Goal: Check status: Check status

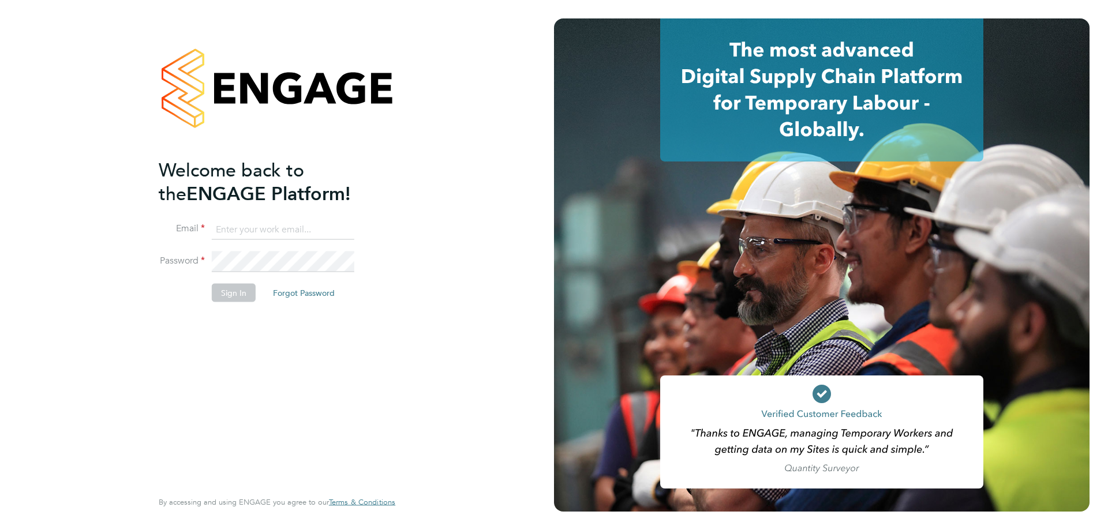
type input "amy.garcia@danielowen.co.uk"
click at [220, 295] on button "Sign In" at bounding box center [234, 292] width 44 height 18
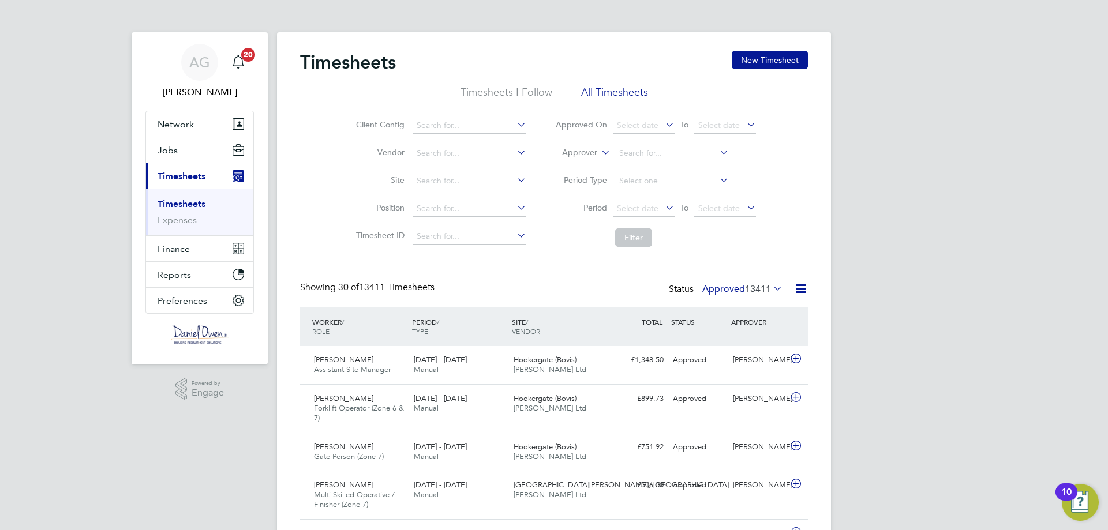
click at [597, 153] on li "Approver" at bounding box center [656, 154] width 230 height 28
click at [596, 153] on label "Approver" at bounding box center [571, 153] width 52 height 12
click at [592, 166] on li "Worker" at bounding box center [568, 166] width 57 height 15
click at [689, 145] on li "Worker" at bounding box center [656, 154] width 230 height 28
click at [682, 149] on input at bounding box center [672, 153] width 114 height 16
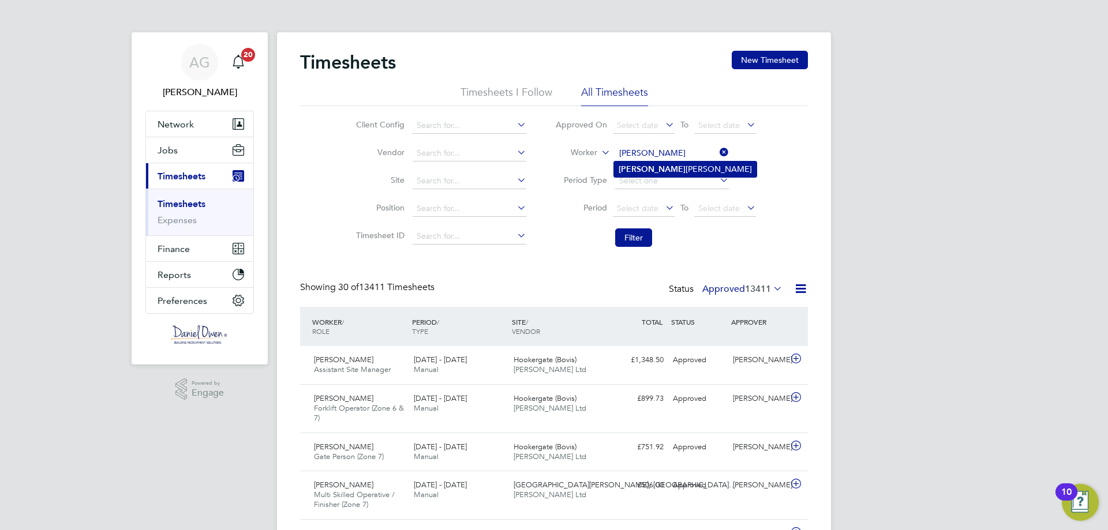
click at [686, 172] on li "[PERSON_NAME]" at bounding box center [685, 170] width 142 height 16
type input "[PERSON_NAME]"
click at [638, 241] on button "Filter" at bounding box center [633, 237] width 37 height 18
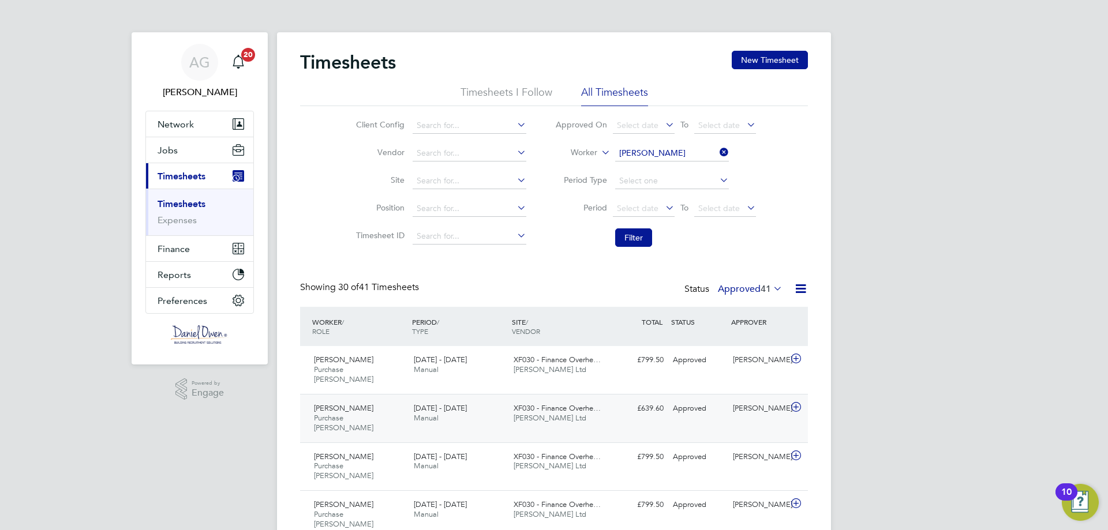
click at [527, 394] on div "Janel Hemmings-Forbes Purchase Ledger WC 23 - 29 Aug 2025 23 - 29 Aug 2025 Manu…" at bounding box center [554, 418] width 508 height 48
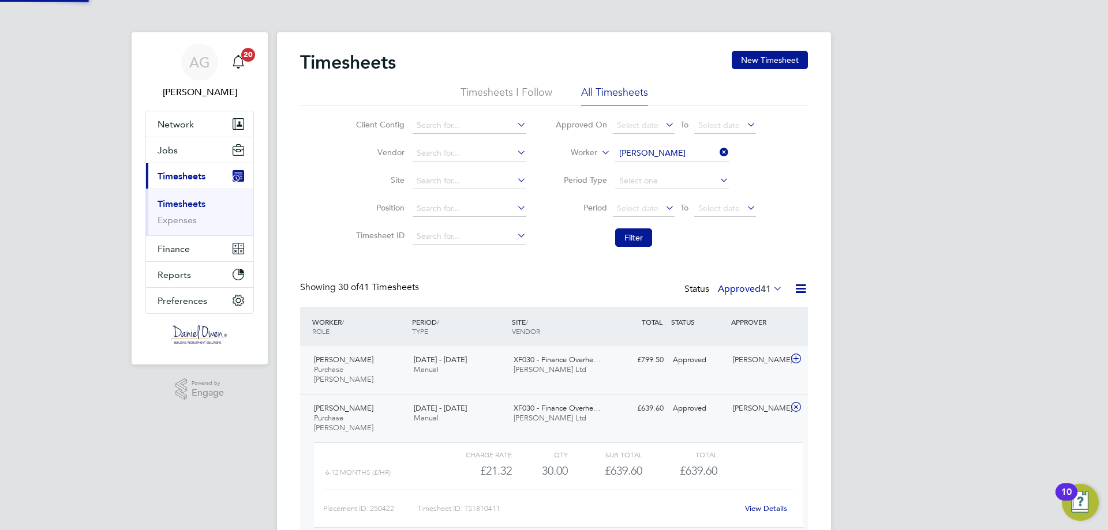
click at [527, 381] on div "Janel Hemmings-Forbes Purchase Ledger WC 13 - 19 Sep 2025 13 - 19 Sep 2025 Manu…" at bounding box center [554, 370] width 508 height 48
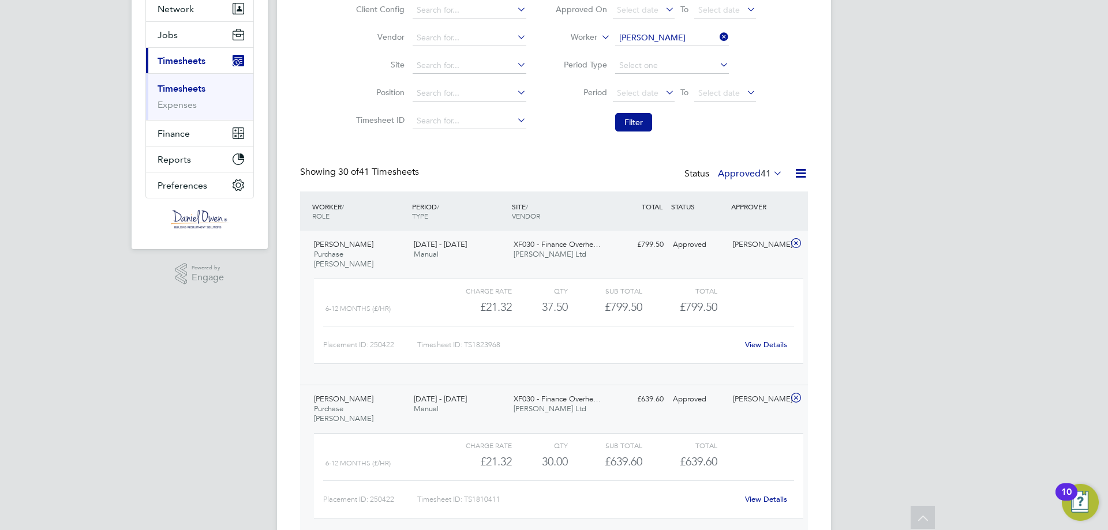
scroll to position [288, 0]
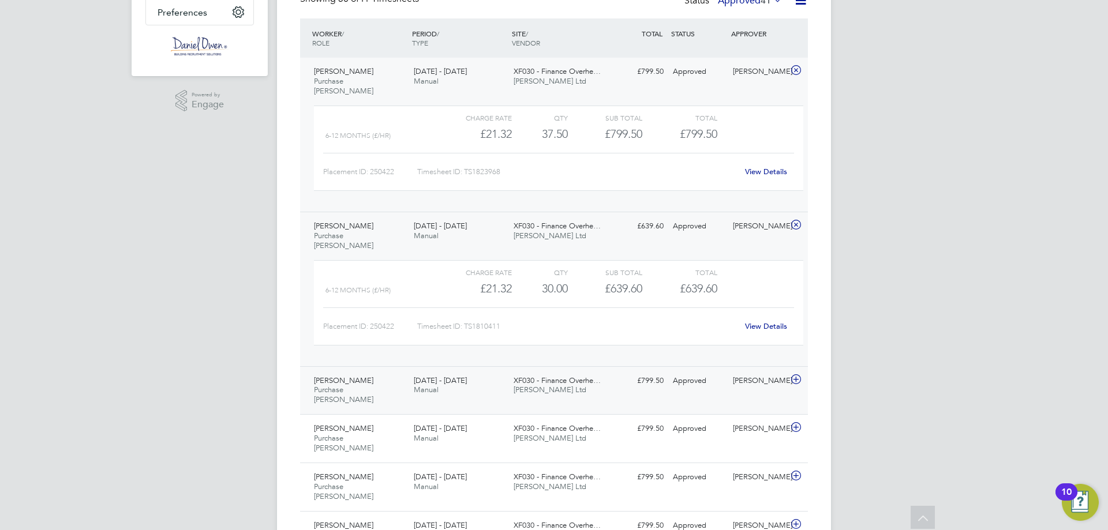
click at [625, 375] on div "Janel Hemmings-Forbes Purchase Ledger WC 16 - 22 Aug 2025 16 - 22 Aug 2025 Manu…" at bounding box center [554, 390] width 508 height 48
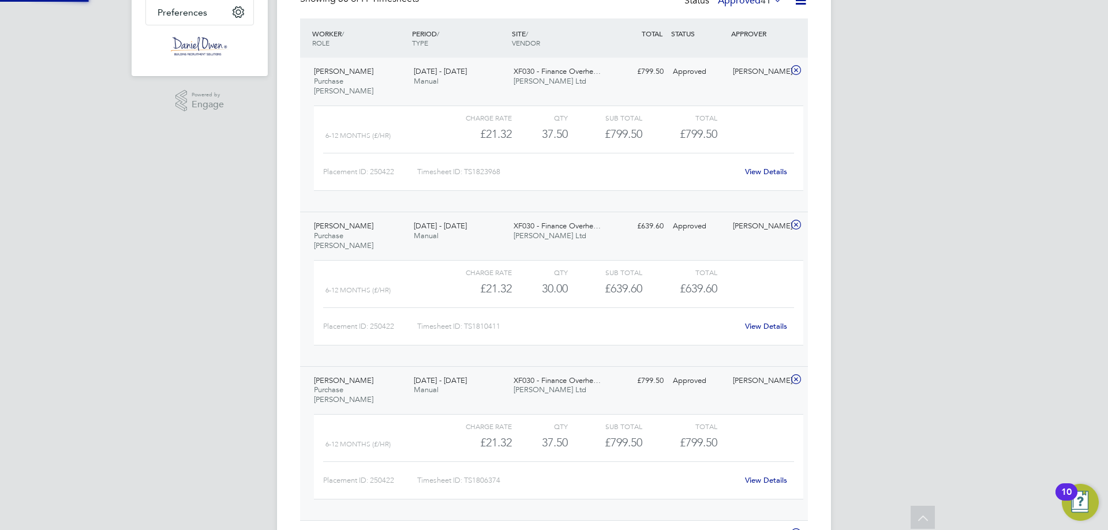
scroll to position [20, 112]
click at [576, 221] on div "XF030 - Finance Overhe… Daniel Owen Ltd" at bounding box center [559, 231] width 100 height 29
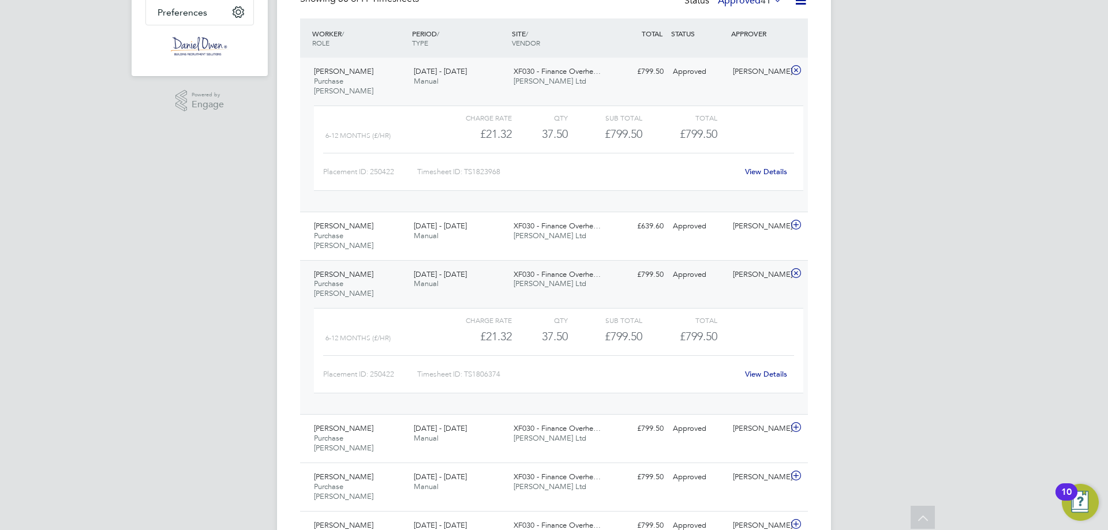
click at [578, 268] on div "XF030 - Finance Overhe… Daniel Owen Ltd" at bounding box center [559, 279] width 100 height 29
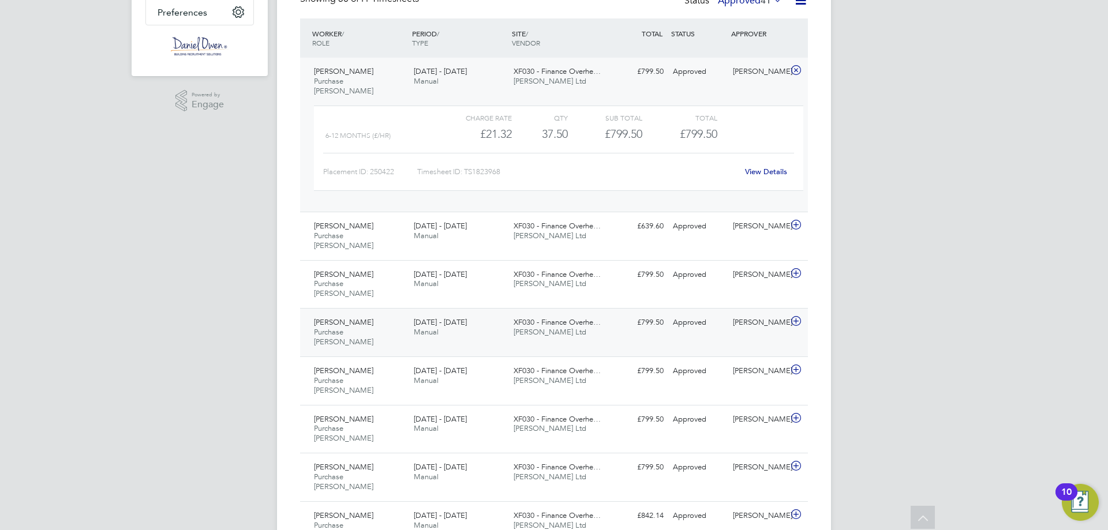
click at [573, 313] on div "XF030 - Finance Overhe… Daniel Owen Ltd" at bounding box center [559, 327] width 100 height 29
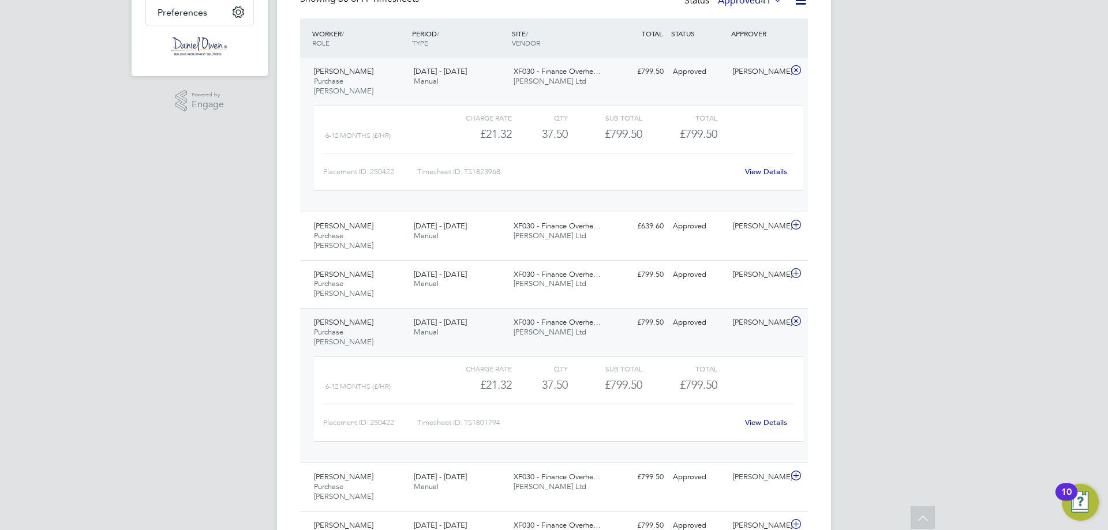
click at [573, 313] on div "XF030 - Finance Overhe… Daniel Owen Ltd" at bounding box center [559, 327] width 100 height 29
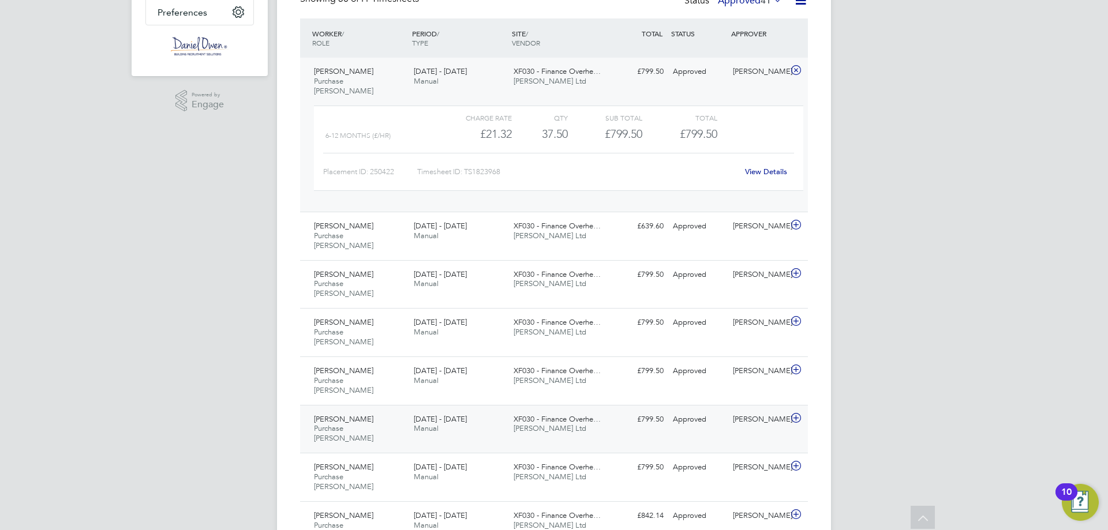
click at [543, 410] on div "XF030 - Finance Overhe… Daniel Owen Ltd" at bounding box center [559, 424] width 100 height 29
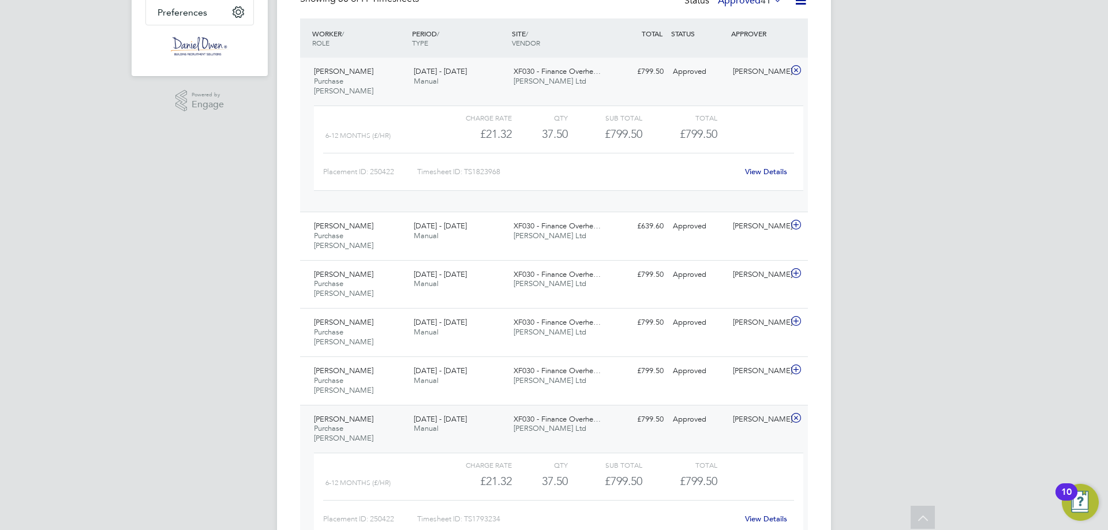
click at [543, 410] on div "XF030 - Finance Overhe… Daniel Owen Ltd" at bounding box center [559, 424] width 100 height 29
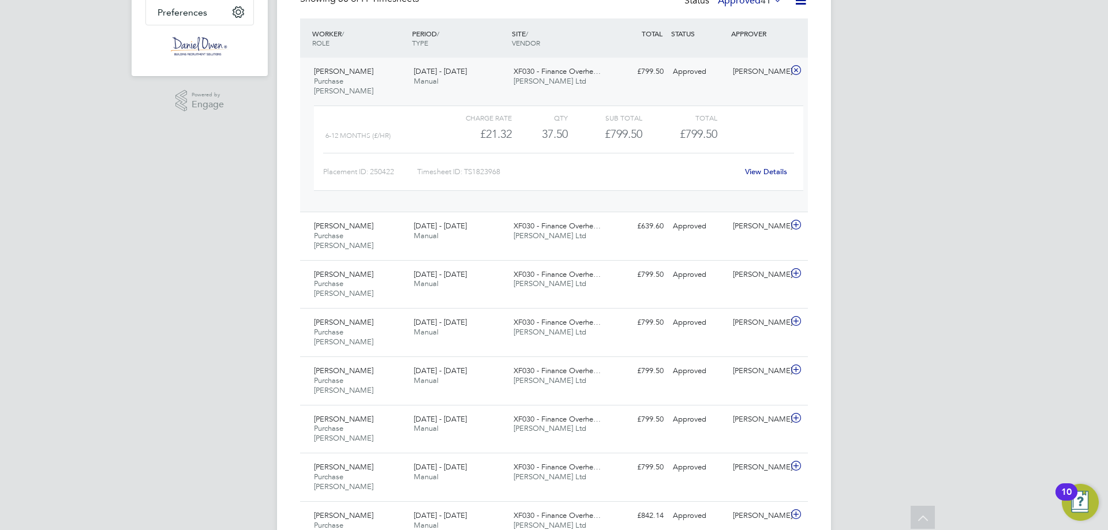
click at [759, 167] on div "View Details" at bounding box center [765, 172] width 57 height 18
click at [758, 167] on link "View Details" at bounding box center [766, 172] width 42 height 10
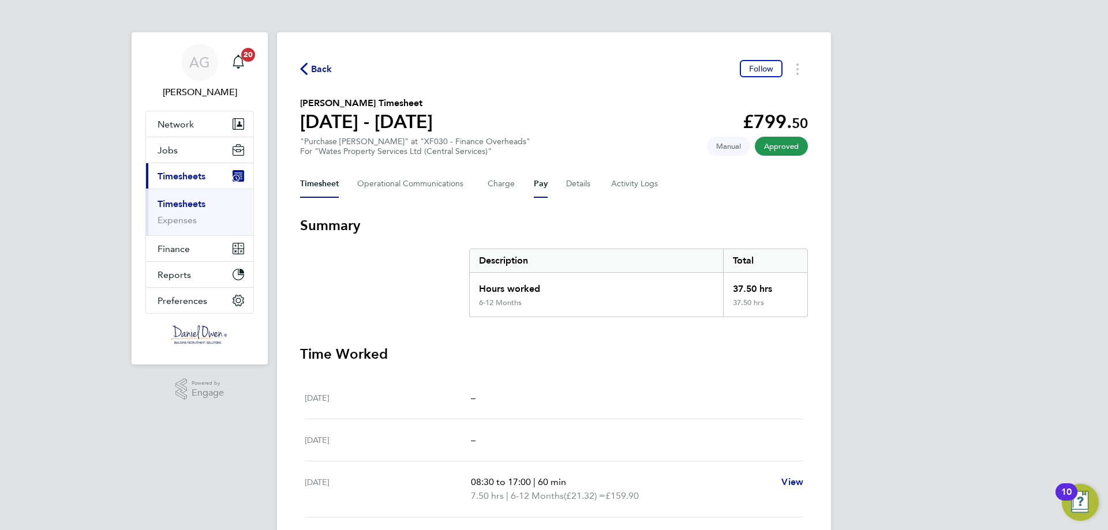
click at [541, 188] on button "Pay" at bounding box center [541, 184] width 14 height 28
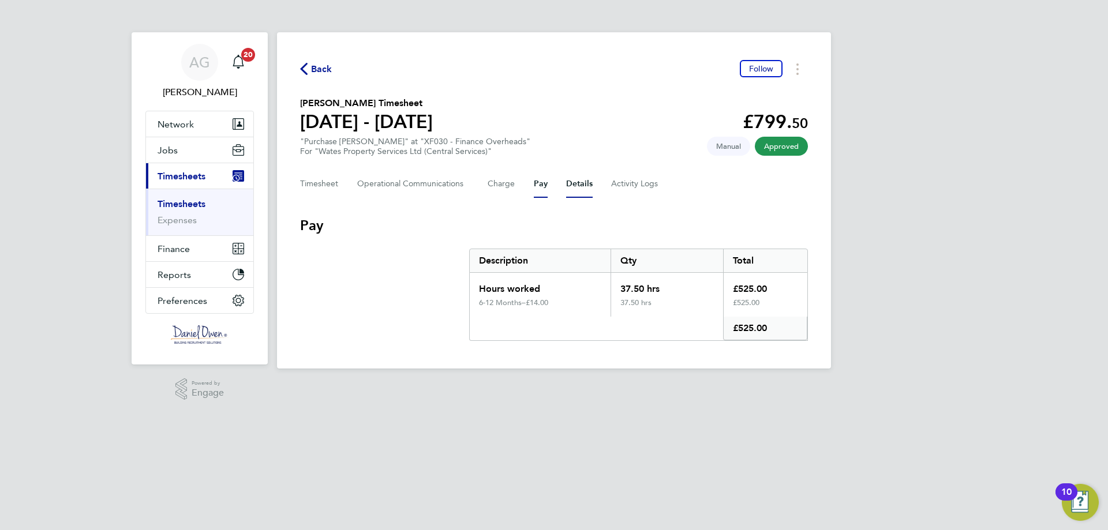
click at [582, 182] on button "Details" at bounding box center [579, 184] width 27 height 28
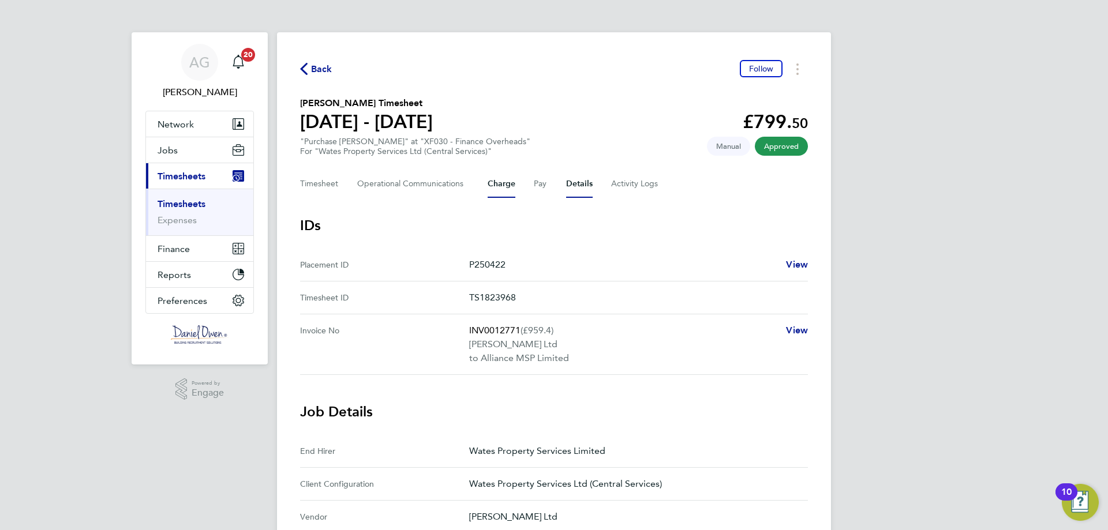
click at [506, 187] on button "Charge" at bounding box center [501, 184] width 28 height 28
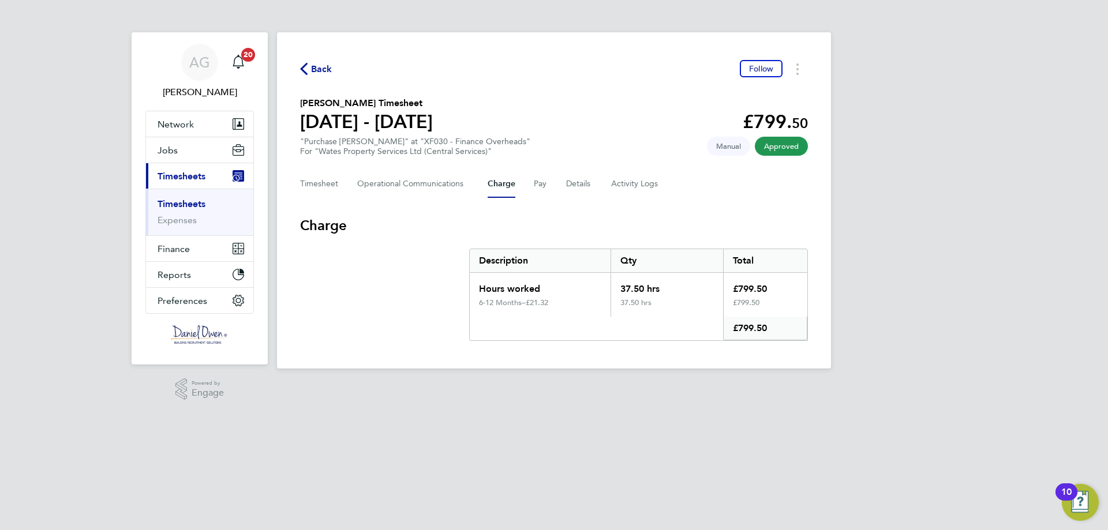
drag, startPoint x: 549, startPoint y: 307, endPoint x: 531, endPoint y: 311, distance: 18.9
click at [531, 312] on div "6-12 Months – £21.32" at bounding box center [540, 307] width 141 height 18
click at [541, 307] on div "6-12 Months – £21.32" at bounding box center [540, 307] width 141 height 18
click at [569, 179] on button "Details" at bounding box center [579, 184] width 27 height 28
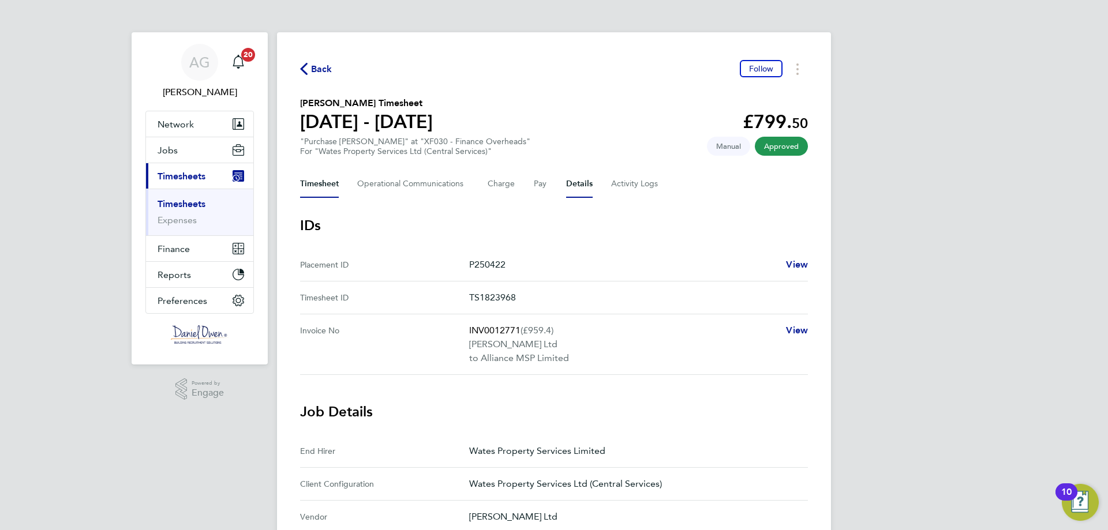
drag, startPoint x: 329, startPoint y: 182, endPoint x: 359, endPoint y: 183, distance: 30.0
click at [329, 182] on button "Timesheet" at bounding box center [319, 184] width 39 height 28
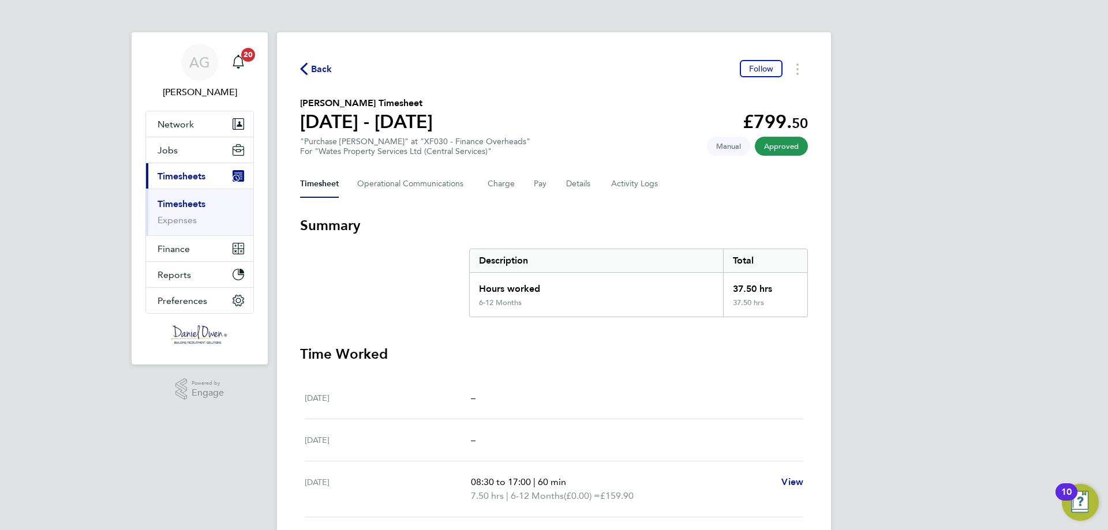
click at [312, 70] on span "Back" at bounding box center [321, 69] width 21 height 14
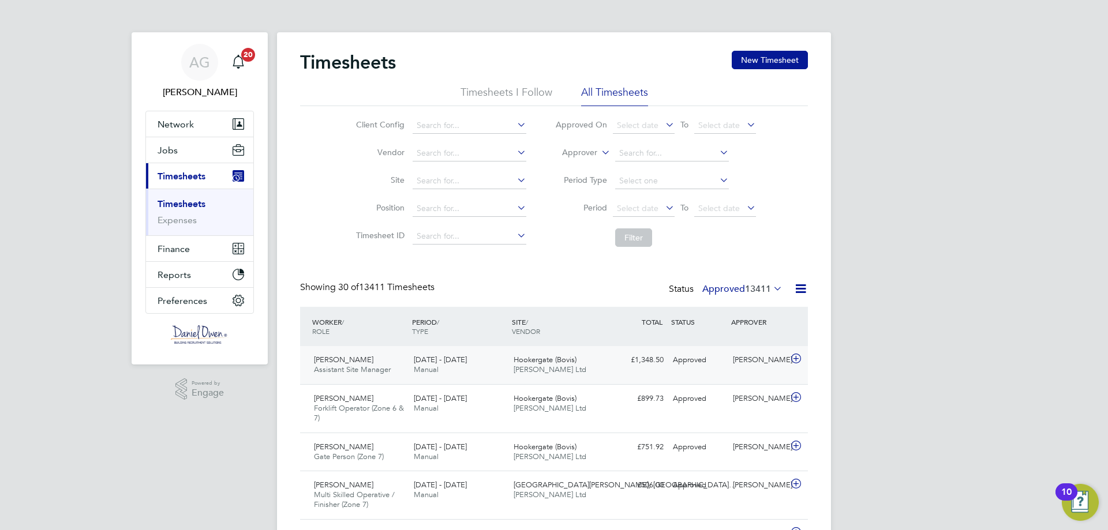
click at [518, 370] on span "Daniel Owen Ltd" at bounding box center [549, 370] width 73 height 10
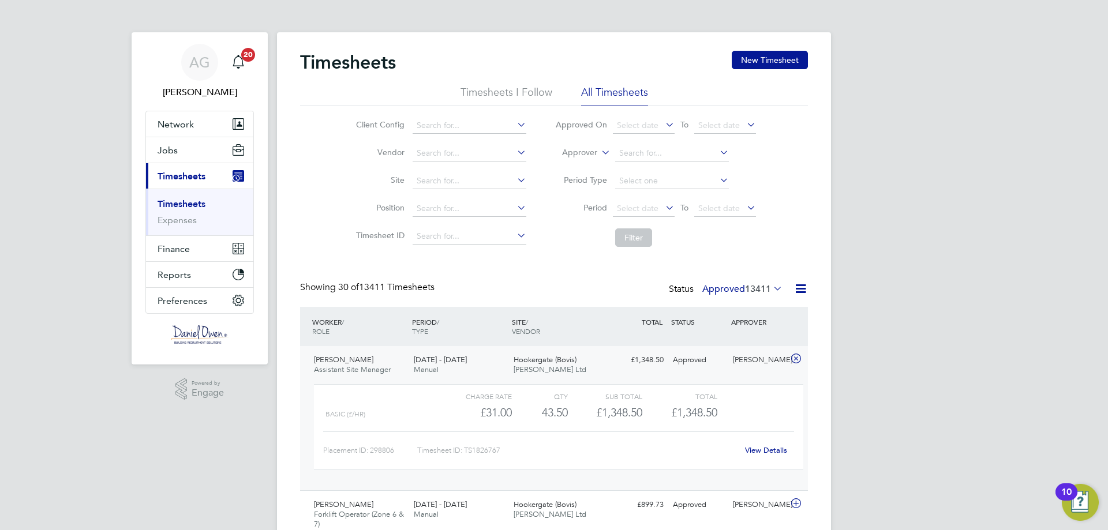
click at [631, 371] on div "Mark Wilkie Assistant Site Manager 15 - 21 Sep 2025 15 - 21 Sep 2025 Manual Hoo…" at bounding box center [554, 418] width 508 height 144
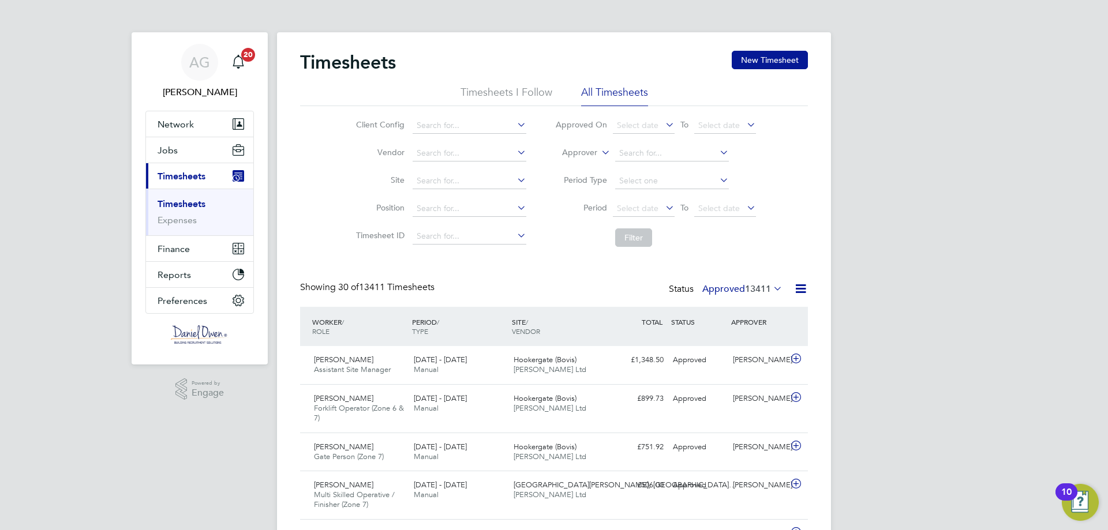
click at [595, 151] on label "Approver" at bounding box center [571, 153] width 52 height 12
click at [580, 166] on li "Worker" at bounding box center [568, 166] width 57 height 15
click at [632, 159] on input at bounding box center [672, 153] width 114 height 16
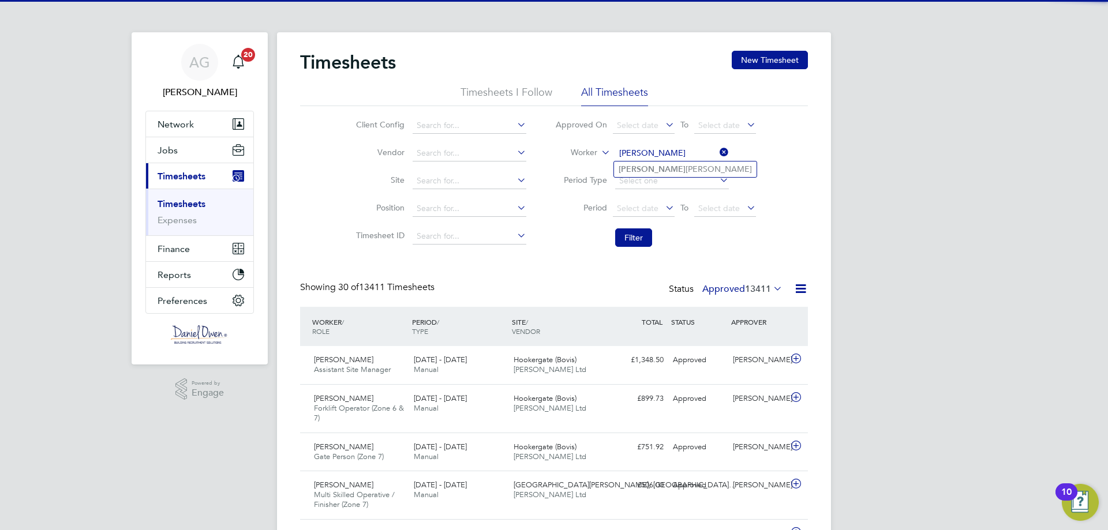
type input "[PERSON_NAME]"
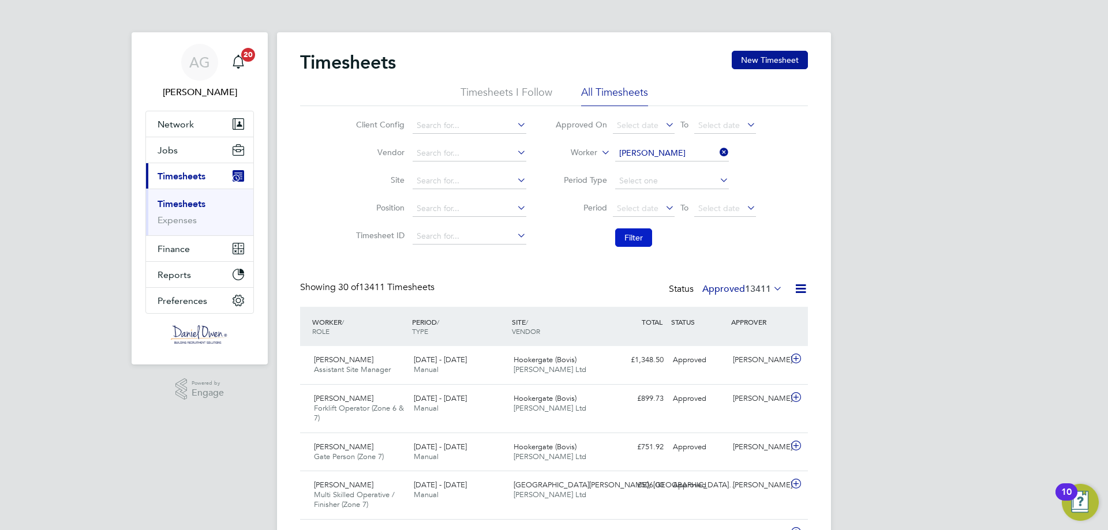
click at [642, 230] on button "Filter" at bounding box center [633, 237] width 37 height 18
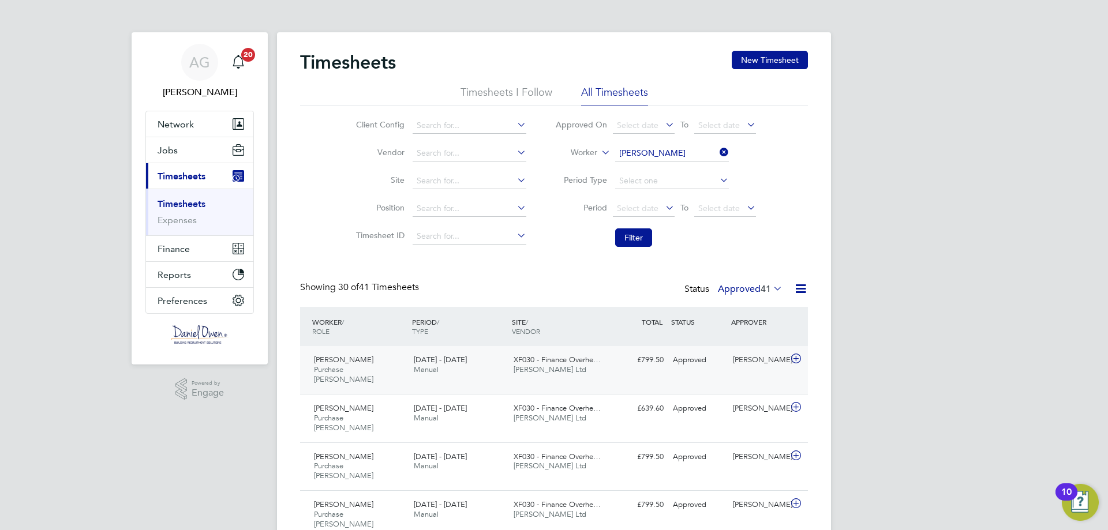
click at [559, 367] on span "[PERSON_NAME] Ltd" at bounding box center [549, 370] width 73 height 10
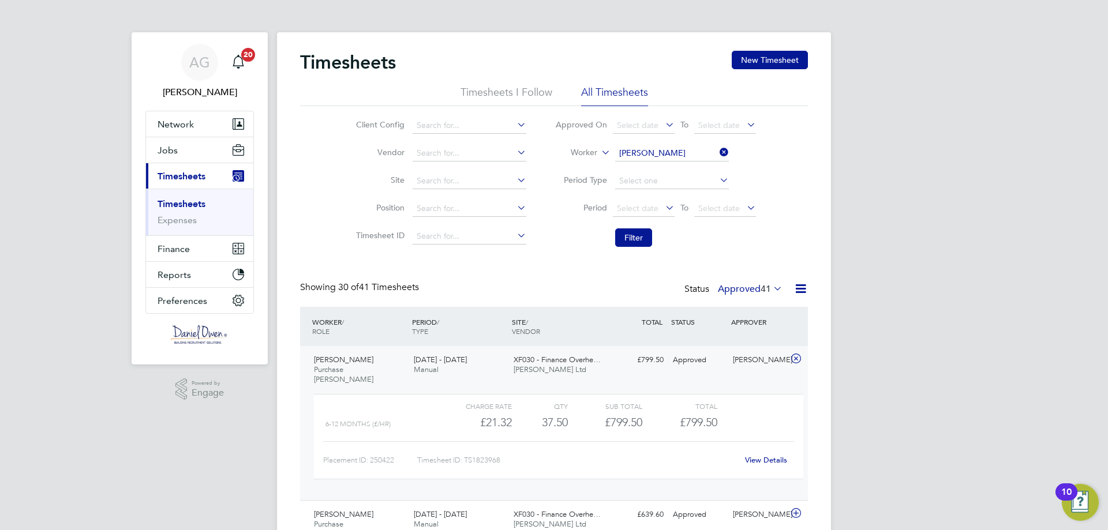
click at [770, 455] on link "View Details" at bounding box center [766, 460] width 42 height 10
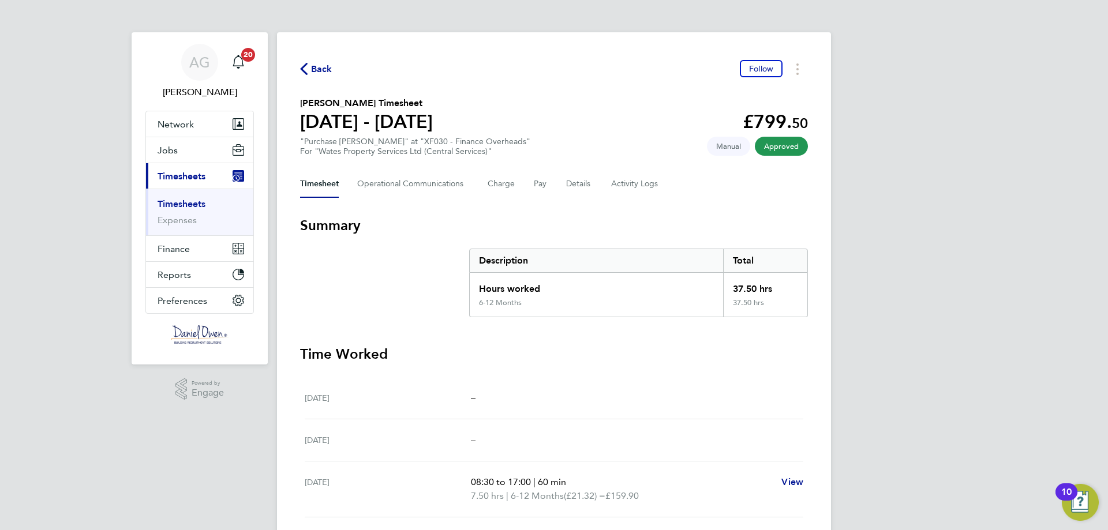
click at [326, 78] on div "Back Follow Janel Hemmings-Forbes's Timesheet 13 - 19 Sept 2025 £799. 50 "Purch…" at bounding box center [554, 428] width 554 height 792
click at [324, 74] on span "Back" at bounding box center [321, 69] width 21 height 14
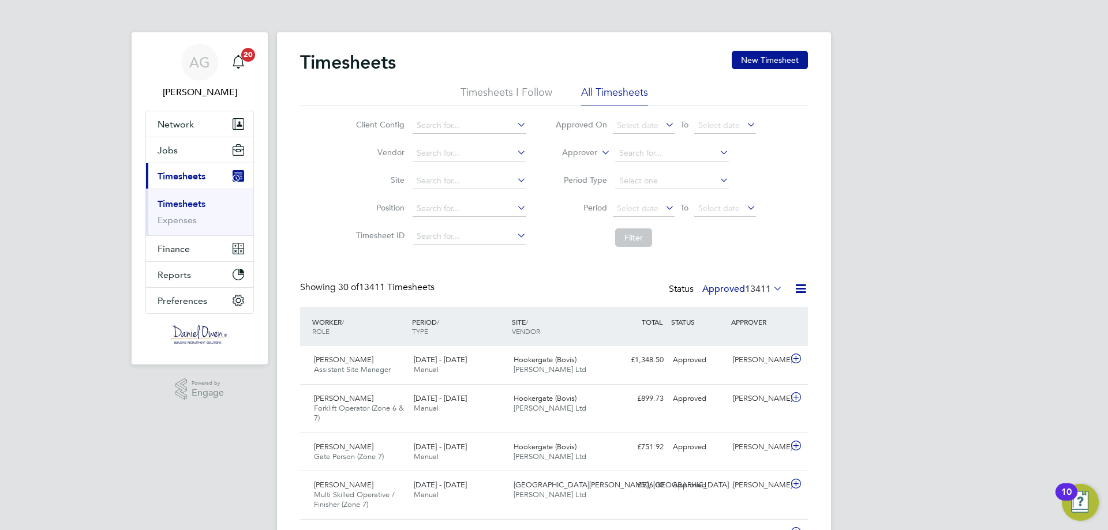
click at [591, 155] on label "Approver" at bounding box center [571, 153] width 52 height 12
click at [584, 167] on li "Worker" at bounding box center [568, 166] width 57 height 15
click at [639, 152] on input at bounding box center [672, 153] width 114 height 16
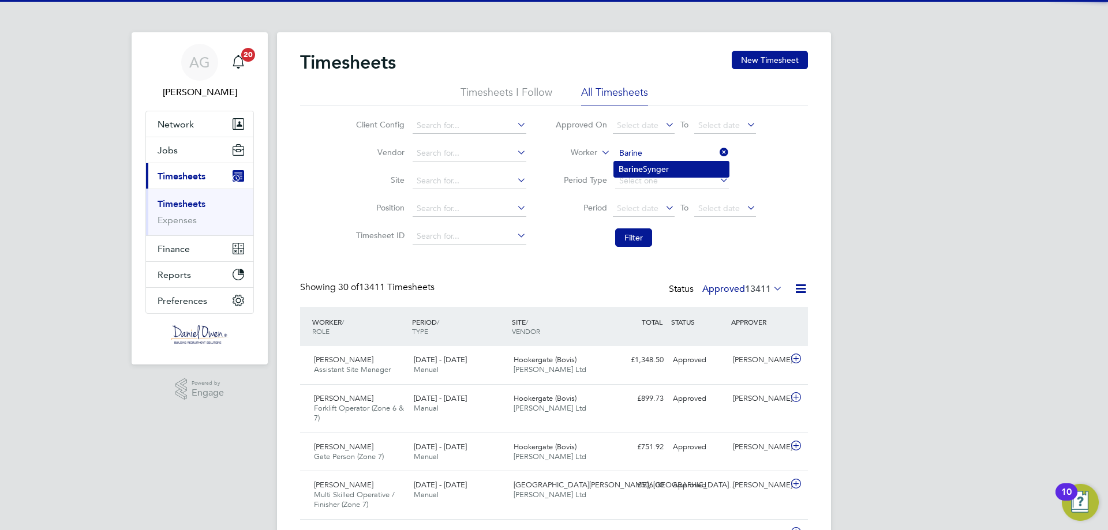
type input "[PERSON_NAME]"
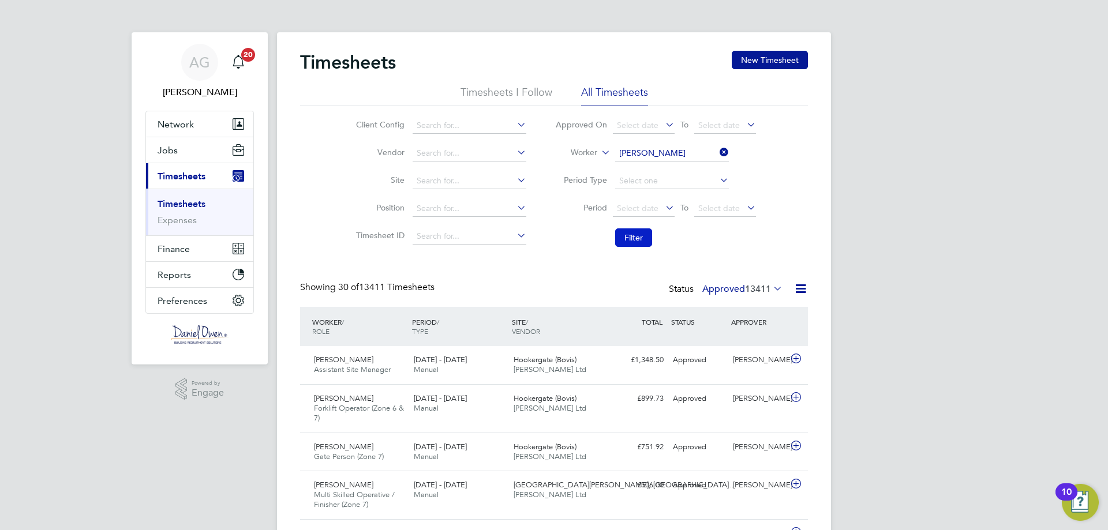
click at [636, 243] on button "Filter" at bounding box center [633, 237] width 37 height 18
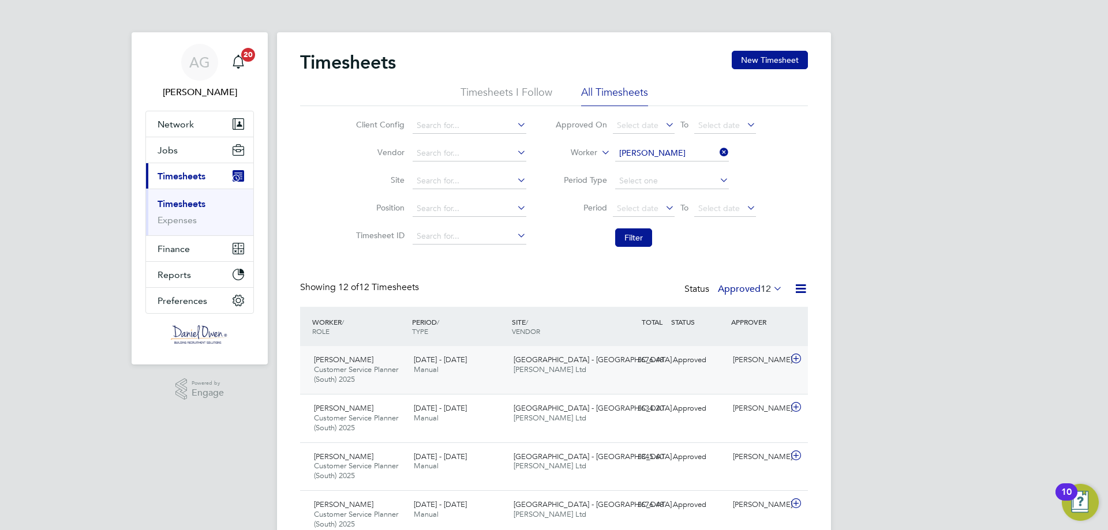
click at [588, 363] on span "[GEOGRAPHIC_DATA] - [GEOGRAPHIC_DATA]…" at bounding box center [596, 360] width 166 height 10
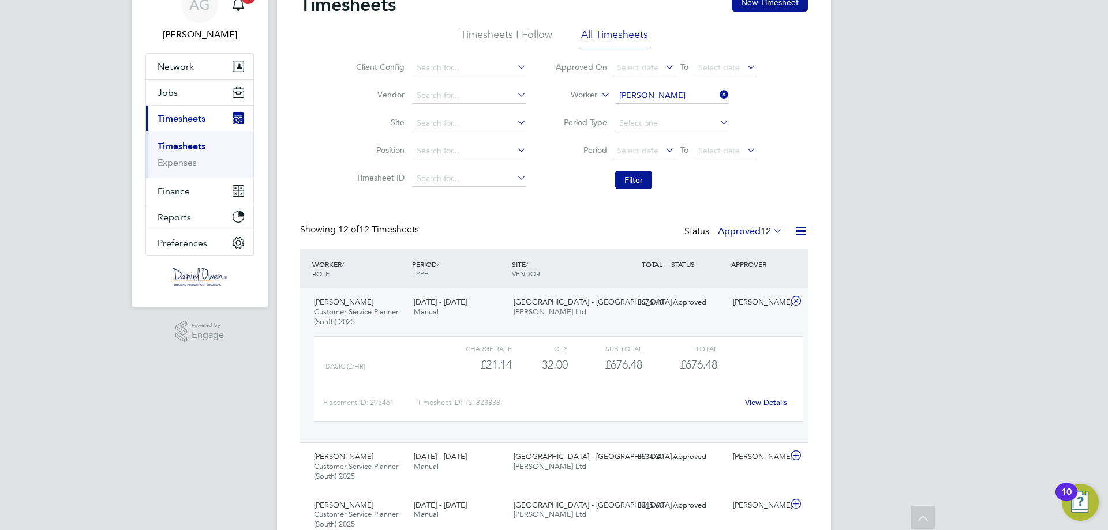
click at [757, 403] on link "View Details" at bounding box center [766, 402] width 42 height 10
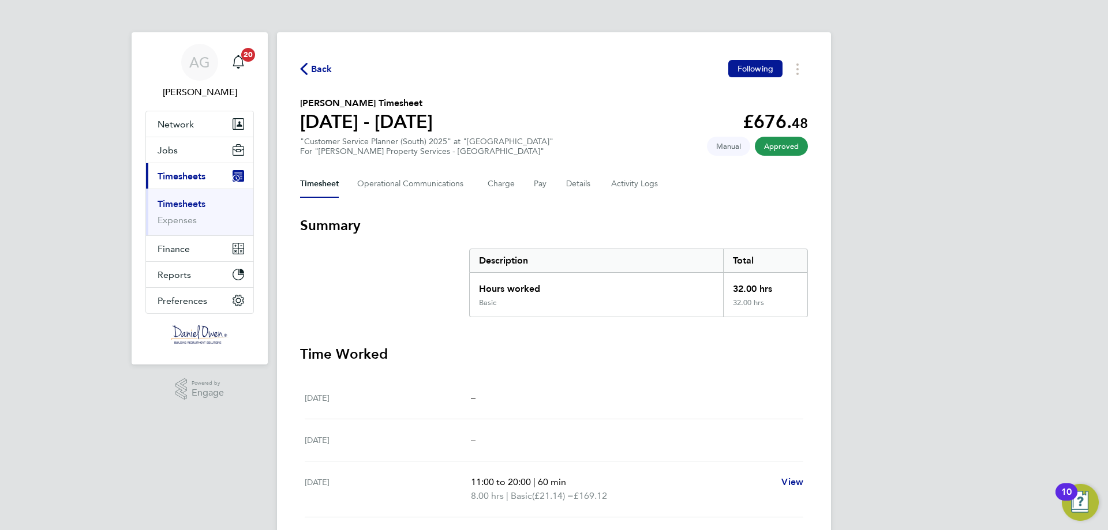
click at [310, 64] on span "Back" at bounding box center [316, 68] width 32 height 11
